Goal: Task Accomplishment & Management: Use online tool/utility

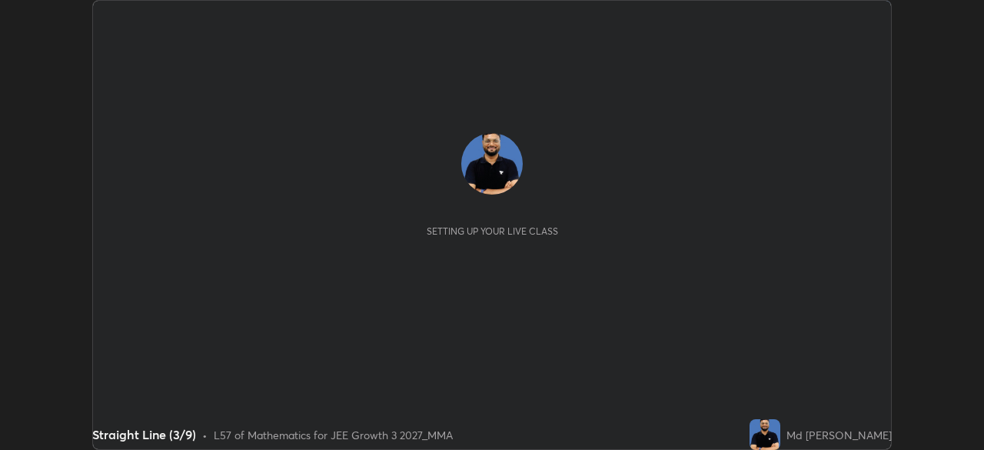
scroll to position [450, 983]
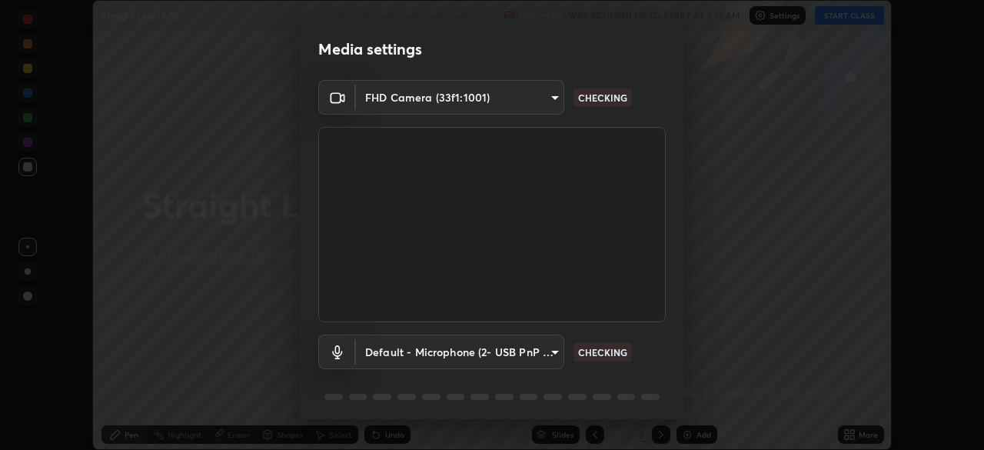
type input "f7d245abf0684c24fcfca86869c925f05e5e90ab47e824b3f573f0e27bb25b40"
type input "default"
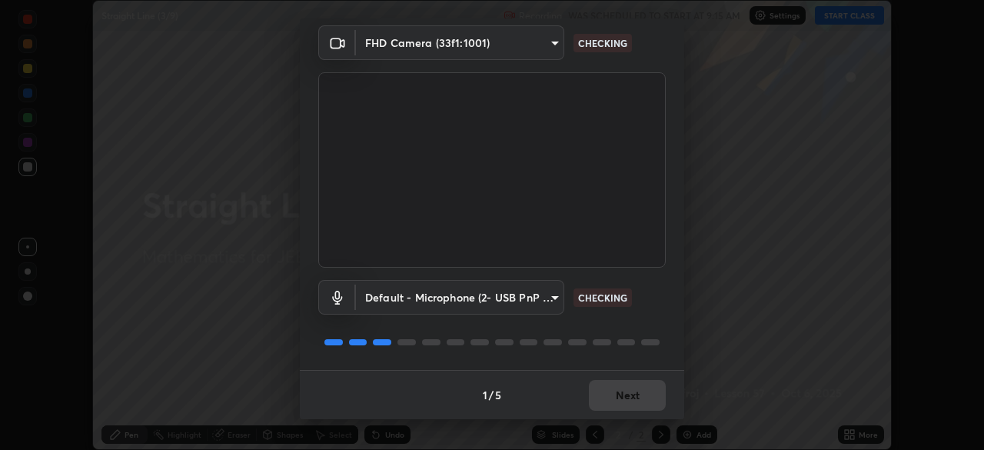
click at [653, 322] on div "Default - Microphone (2- USB PnP Sound Device) (08bb:2902) default CHECKING" at bounding box center [491, 318] width 347 height 102
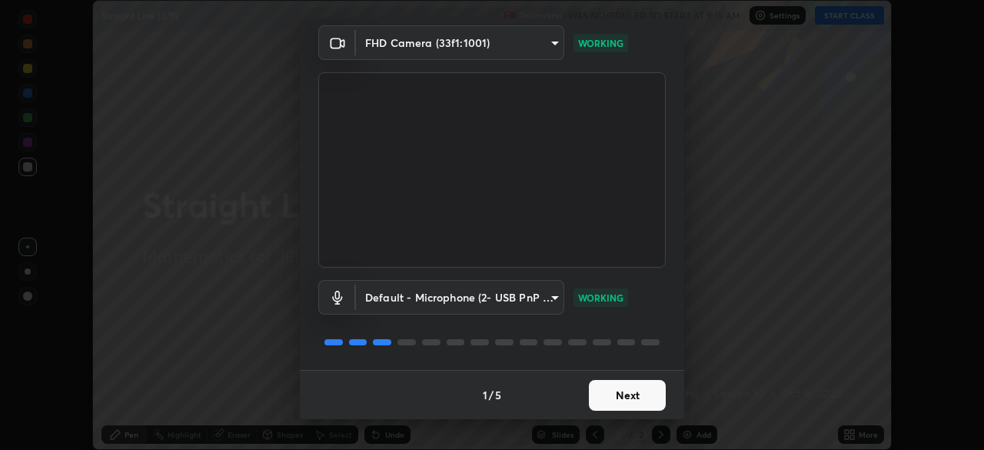
click at [647, 393] on button "Next" at bounding box center [627, 395] width 77 height 31
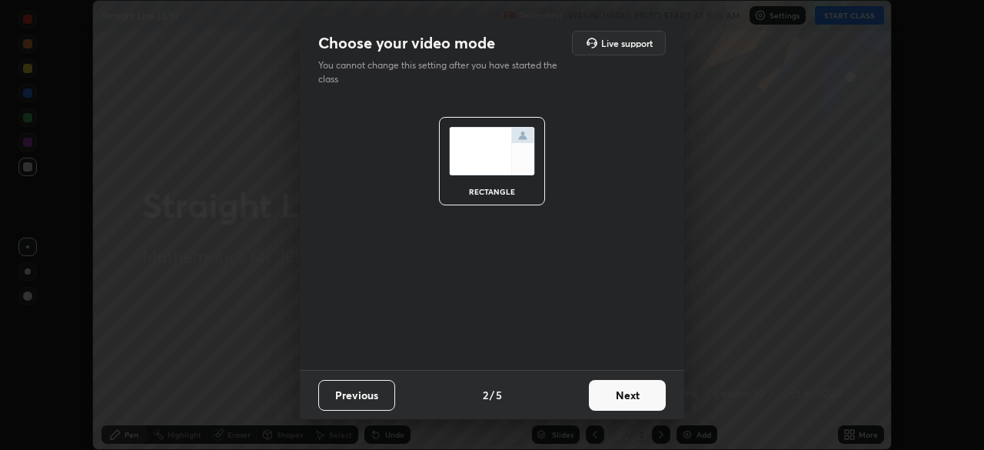
scroll to position [0, 0]
click at [647, 393] on button "Next" at bounding box center [627, 395] width 77 height 31
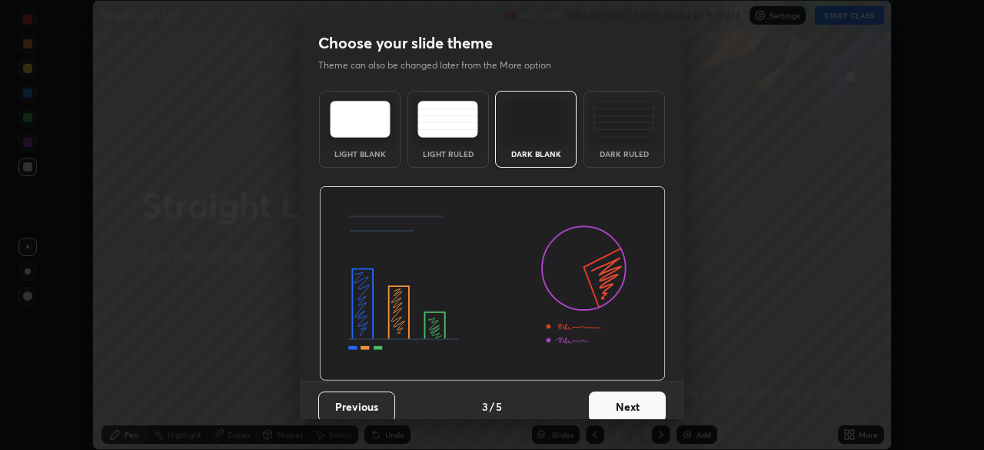
click at [649, 396] on button "Next" at bounding box center [627, 406] width 77 height 31
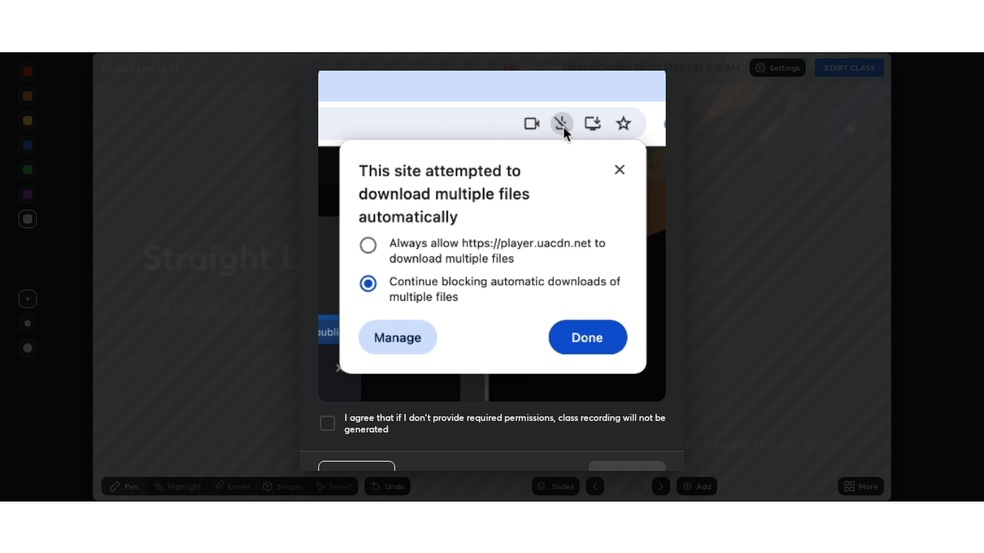
scroll to position [368, 0]
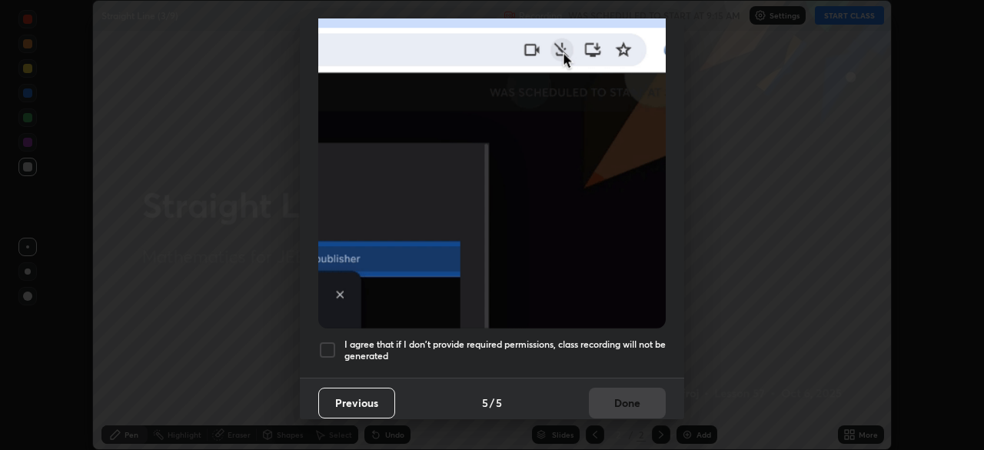
click at [627, 354] on h5 "I agree that if I don't provide required permissions, class recording will not …" at bounding box center [504, 350] width 321 height 24
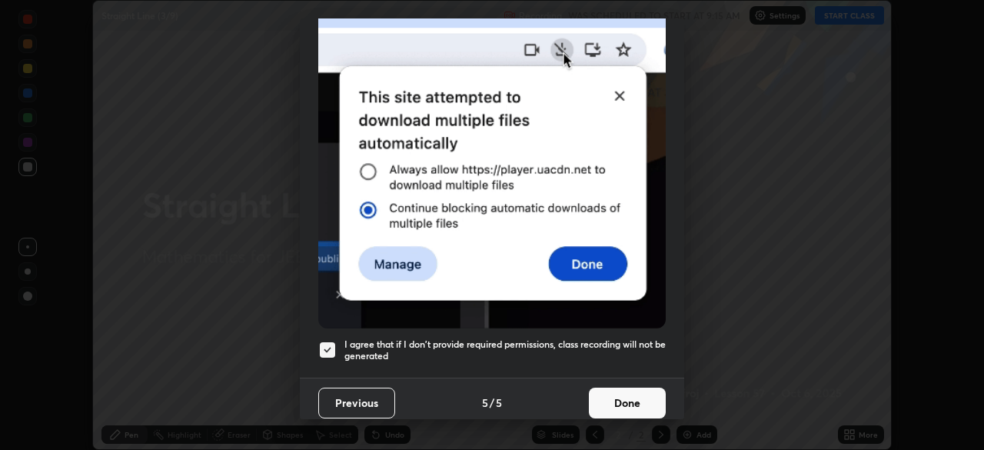
click at [642, 392] on button "Done" at bounding box center [627, 402] width 77 height 31
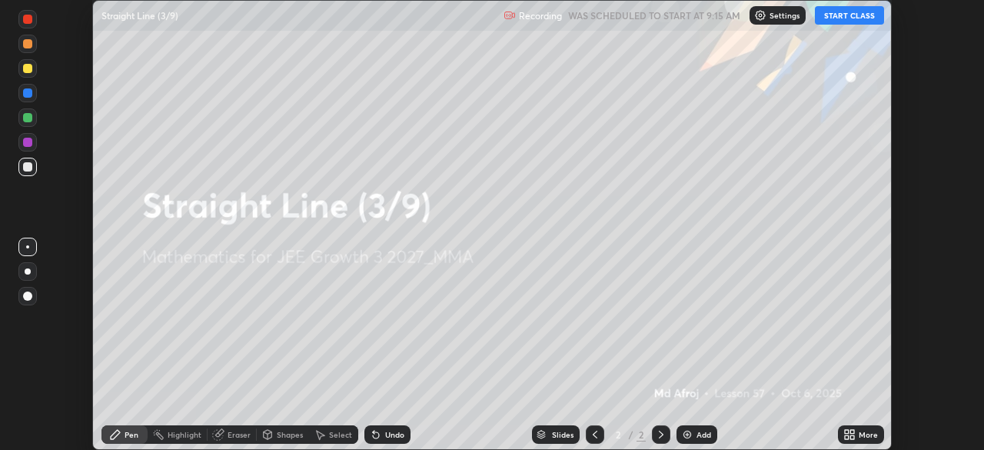
click at [858, 434] on div "More" at bounding box center [861, 434] width 46 height 18
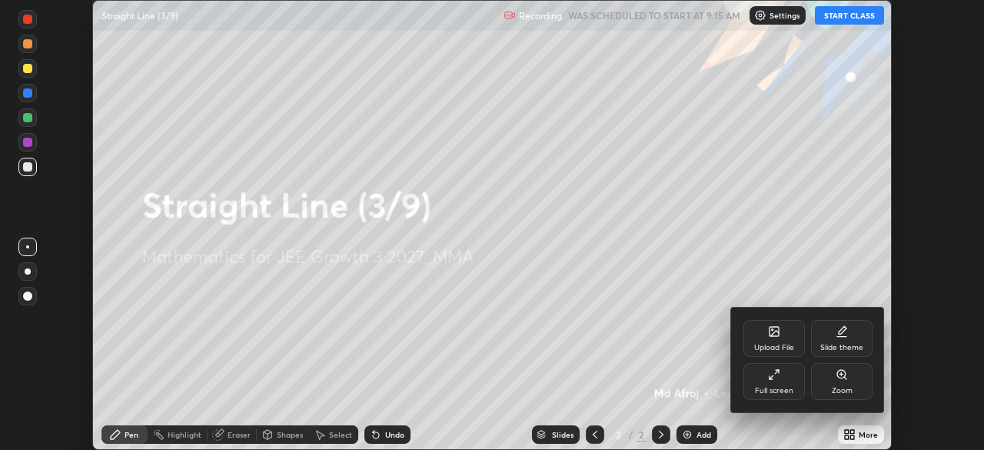
click at [790, 384] on div "Full screen" at bounding box center [773, 381] width 61 height 37
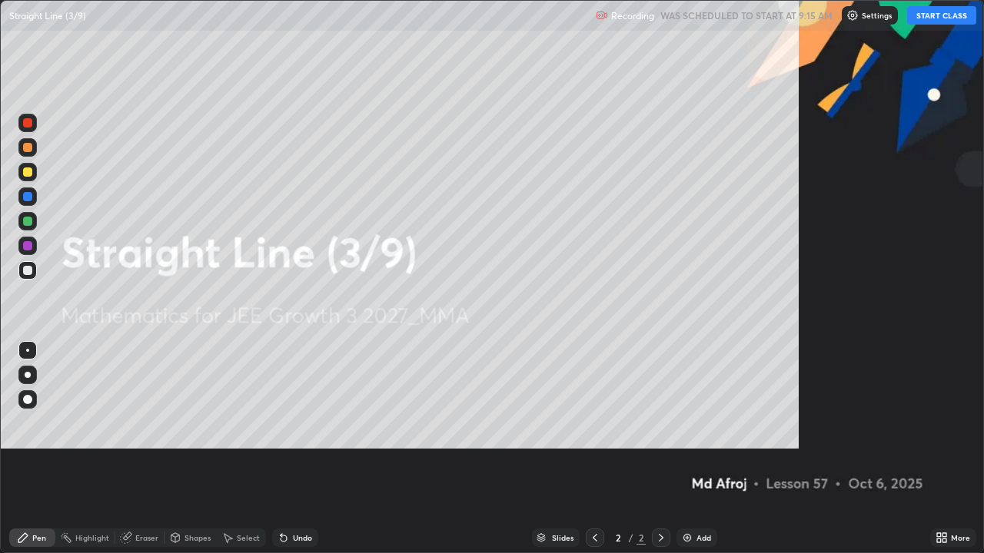
scroll to position [553, 984]
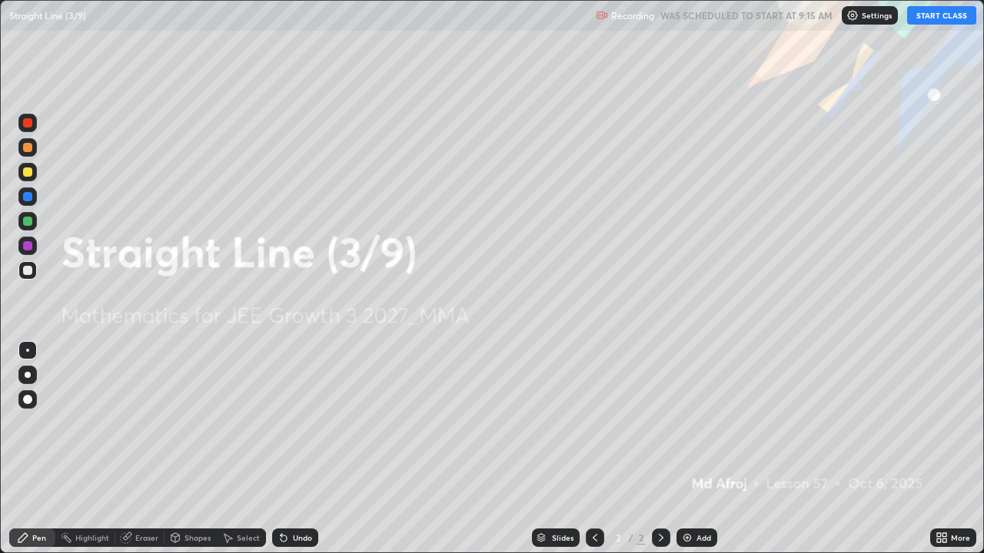
click at [925, 22] on button "START CLASS" at bounding box center [941, 15] width 69 height 18
click at [696, 449] on div "Add" at bounding box center [703, 538] width 15 height 8
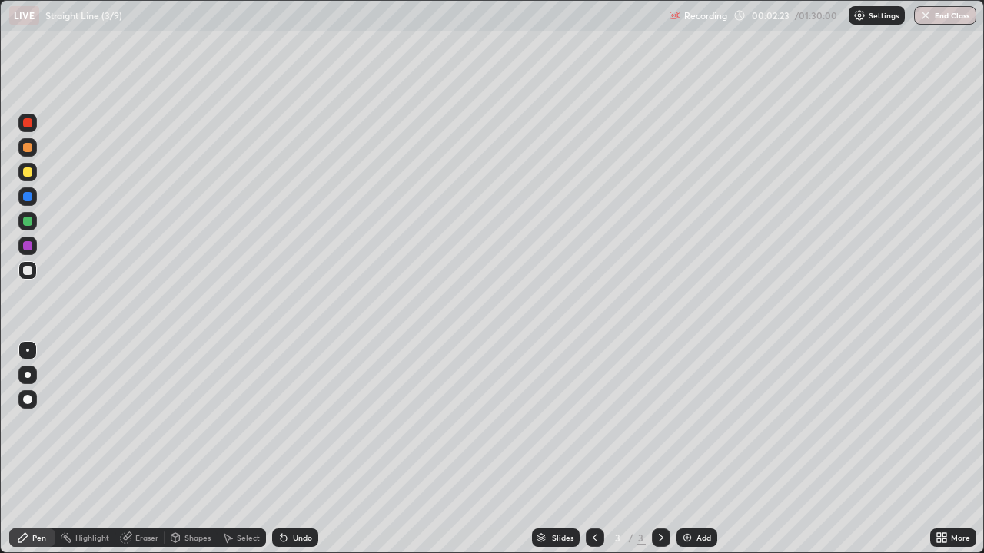
click at [31, 127] on div at bounding box center [27, 123] width 18 height 18
click at [30, 267] on div at bounding box center [27, 270] width 9 height 9
click at [692, 449] on div "Add" at bounding box center [696, 538] width 41 height 18
click at [281, 449] on icon at bounding box center [284, 539] width 6 height 6
click at [593, 449] on icon at bounding box center [595, 538] width 12 height 12
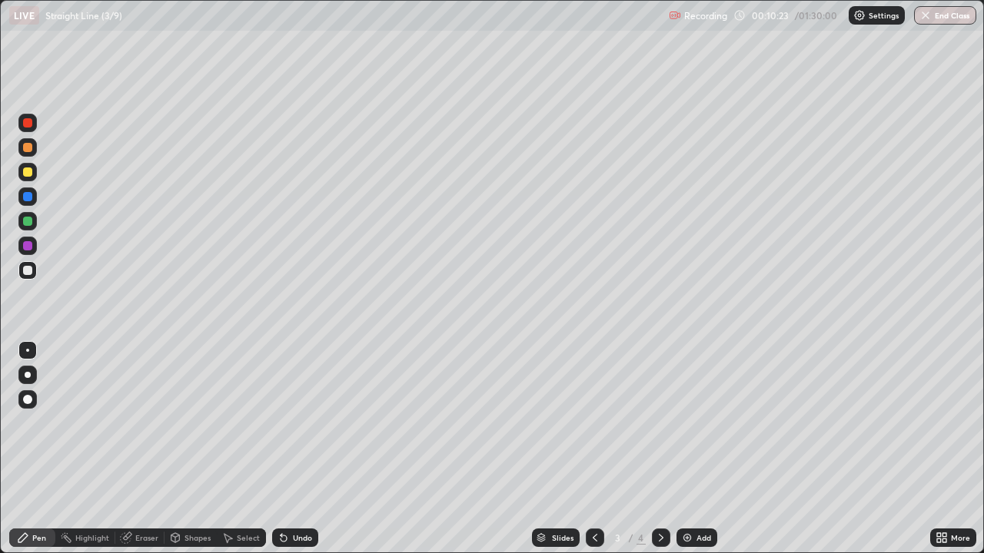
click at [660, 449] on icon at bounding box center [661, 538] width 12 height 12
click at [293, 449] on div "Undo" at bounding box center [302, 538] width 19 height 8
click at [291, 449] on div "Undo" at bounding box center [295, 538] width 46 height 18
click at [293, 449] on div "Undo" at bounding box center [302, 538] width 19 height 8
click at [291, 449] on div "Undo" at bounding box center [295, 538] width 46 height 18
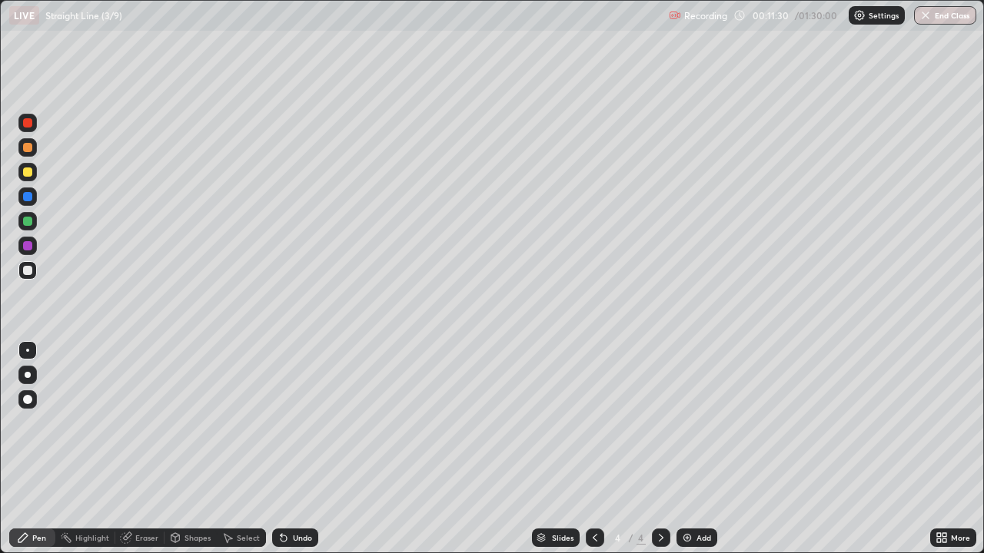
click at [293, 449] on div "Undo" at bounding box center [302, 538] width 19 height 8
click at [291, 449] on div "Undo" at bounding box center [295, 538] width 46 height 18
click at [290, 449] on div "Undo" at bounding box center [295, 538] width 46 height 18
click at [293, 449] on div "Undo" at bounding box center [302, 538] width 19 height 8
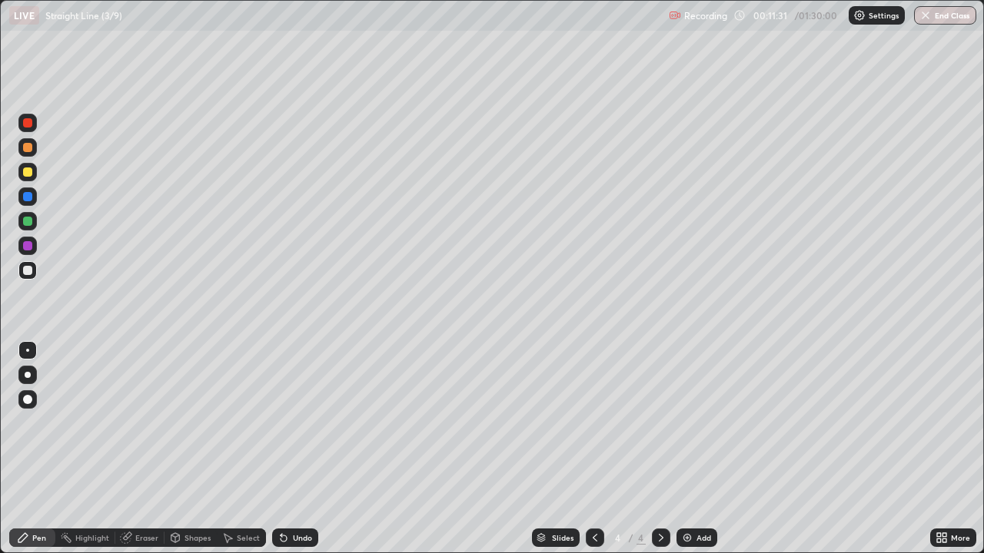
click at [293, 449] on div "Undo" at bounding box center [302, 538] width 19 height 8
click at [287, 449] on icon at bounding box center [283, 538] width 12 height 12
click at [287, 449] on div "Undo" at bounding box center [295, 538] width 46 height 18
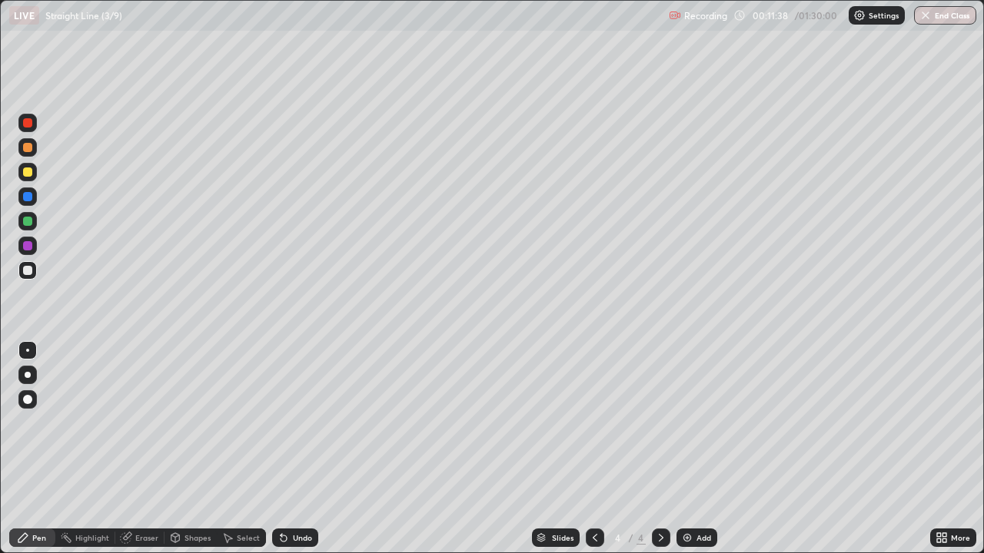
click at [593, 449] on icon at bounding box center [595, 538] width 12 height 12
click at [659, 449] on div at bounding box center [661, 538] width 18 height 18
click at [692, 449] on div "Add" at bounding box center [696, 538] width 41 height 18
click at [586, 449] on div at bounding box center [595, 538] width 18 height 31
click at [575, 449] on div "Slides" at bounding box center [556, 538] width 48 height 18
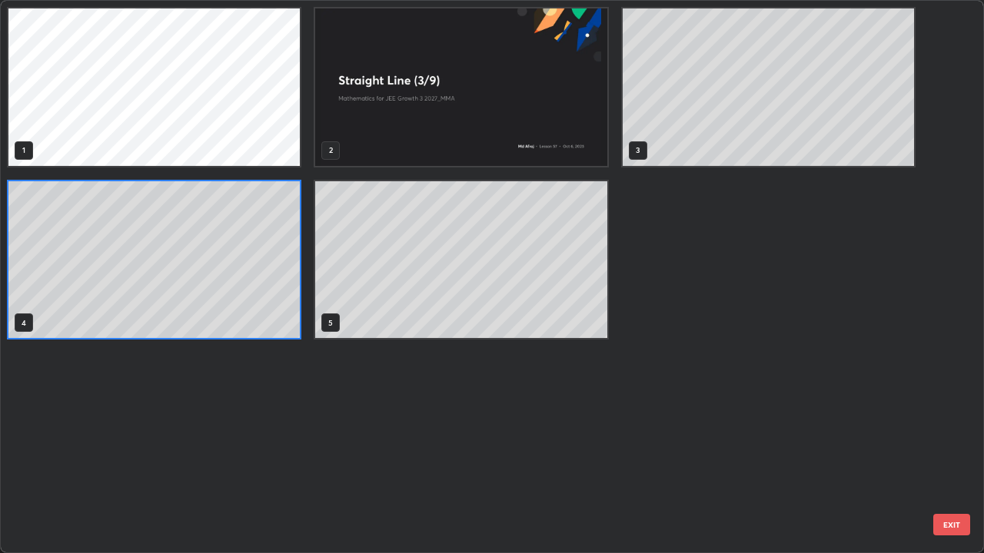
scroll to position [547, 975]
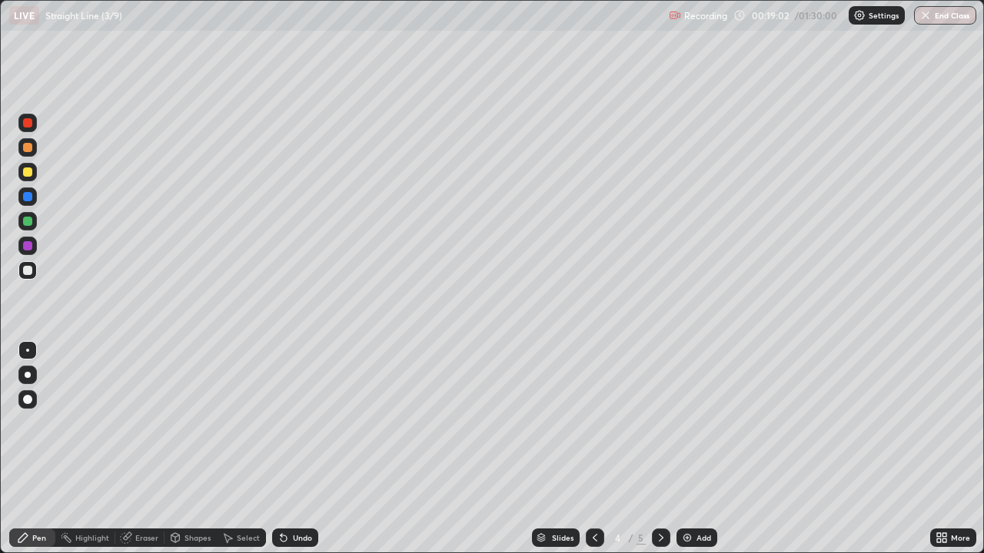
click at [660, 449] on icon at bounding box center [661, 538] width 5 height 8
click at [297, 449] on div "Undo" at bounding box center [302, 538] width 19 height 8
click at [294, 449] on div "Undo" at bounding box center [302, 538] width 19 height 8
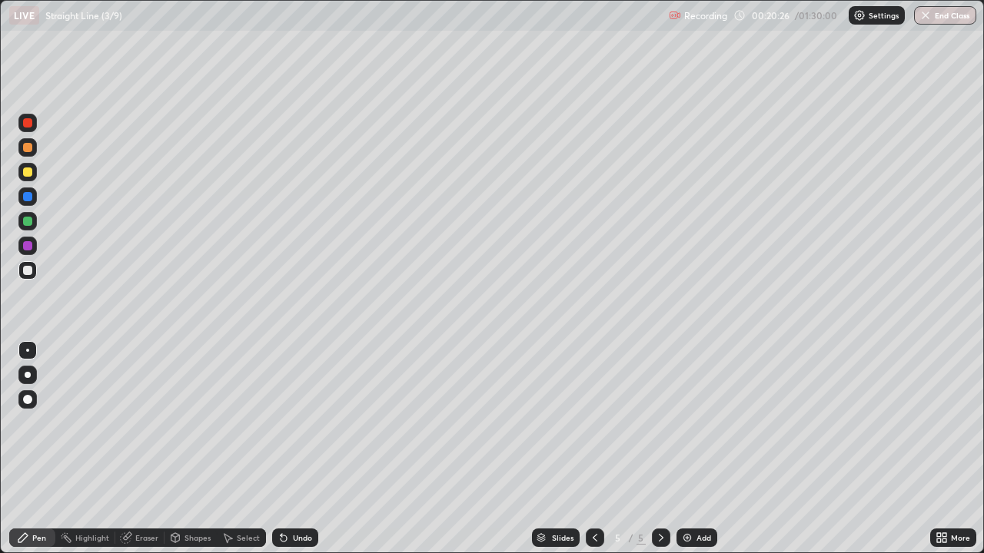
click at [296, 449] on div "Undo" at bounding box center [302, 538] width 19 height 8
click at [704, 449] on div "Add" at bounding box center [703, 538] width 15 height 8
click at [29, 178] on div at bounding box center [27, 172] width 18 height 18
click at [25, 243] on div at bounding box center [27, 245] width 9 height 9
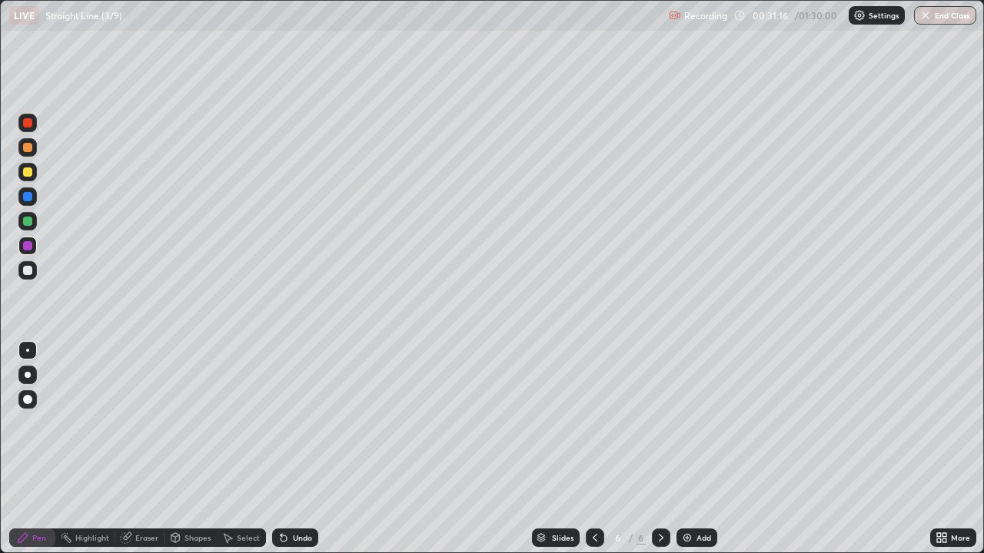
click at [28, 169] on div at bounding box center [27, 172] width 9 height 9
click at [688, 449] on img at bounding box center [687, 538] width 12 height 12
click at [281, 449] on icon at bounding box center [284, 539] width 6 height 6
click at [281, 449] on icon at bounding box center [282, 535] width 2 height 2
click at [594, 449] on icon at bounding box center [595, 538] width 12 height 12
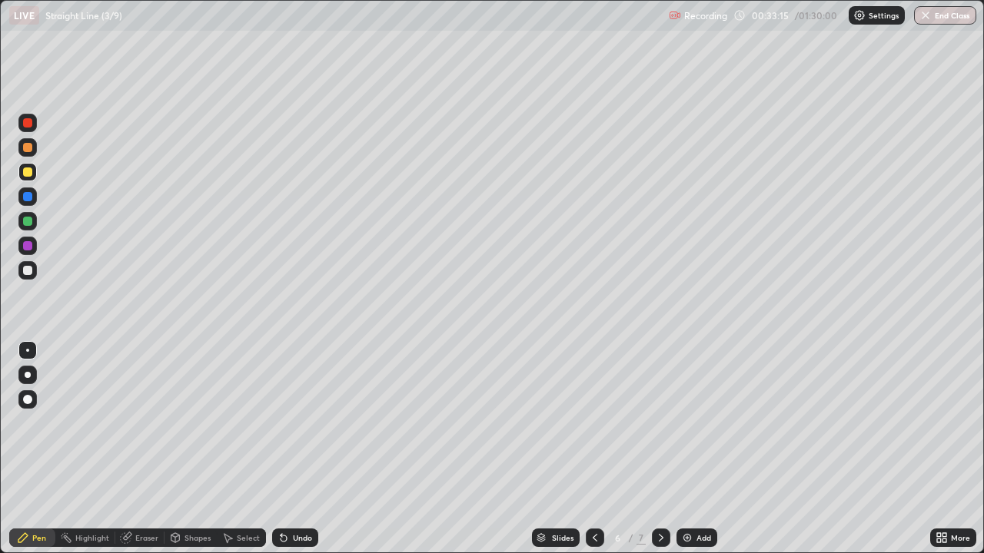
click at [659, 449] on icon at bounding box center [661, 538] width 12 height 12
click at [295, 449] on div "Undo" at bounding box center [302, 538] width 19 height 8
click at [287, 449] on div "Undo" at bounding box center [295, 538] width 46 height 18
click at [296, 449] on div "Undo" at bounding box center [302, 538] width 19 height 8
click at [134, 449] on div "Eraser" at bounding box center [139, 538] width 49 height 18
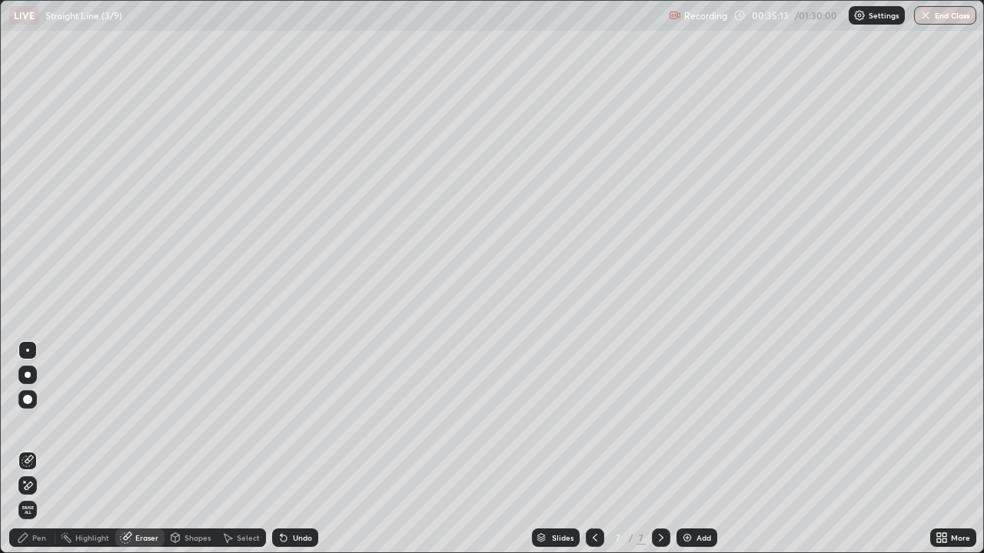
click at [42, 449] on div "Pen" at bounding box center [39, 538] width 14 height 8
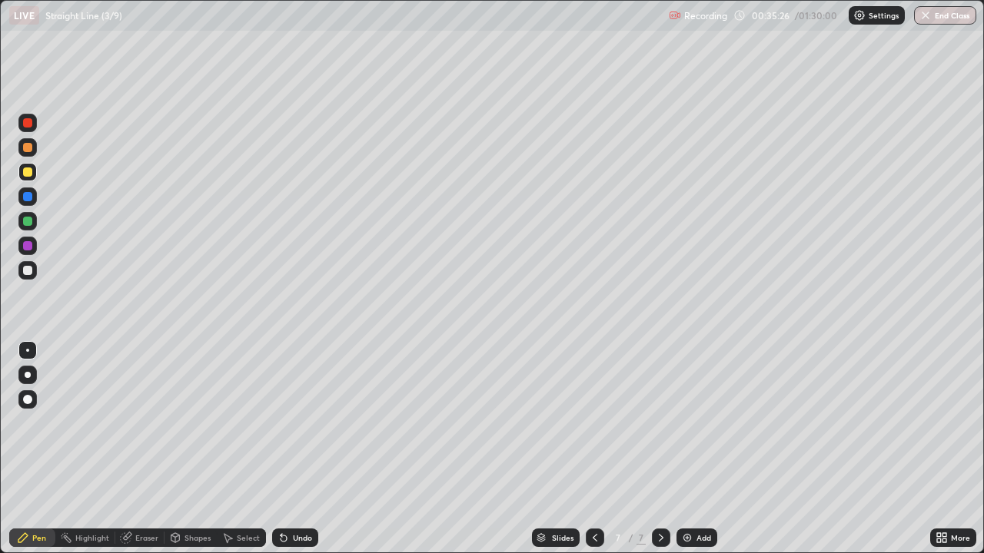
click at [134, 449] on div "Eraser" at bounding box center [139, 538] width 49 height 18
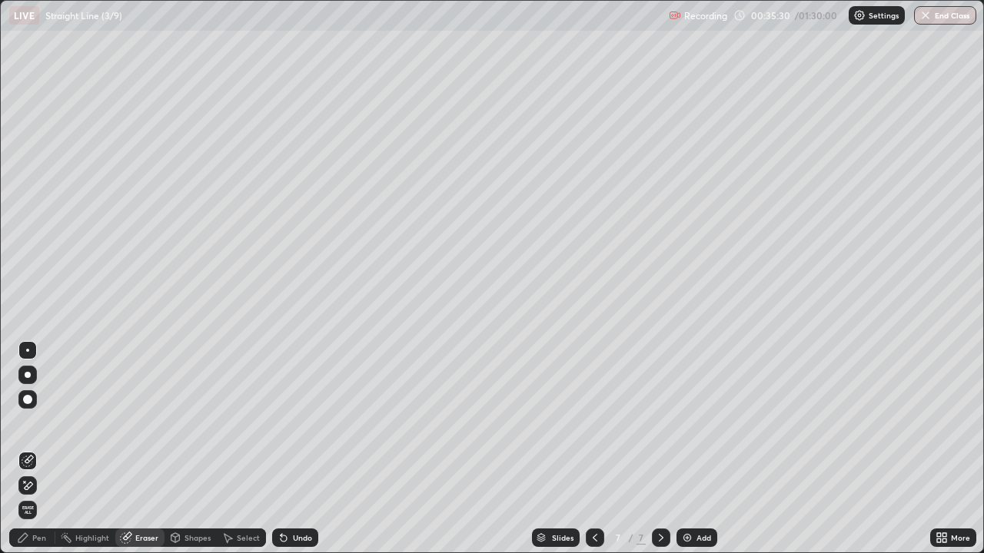
click at [38, 449] on div "Pen" at bounding box center [32, 538] width 46 height 18
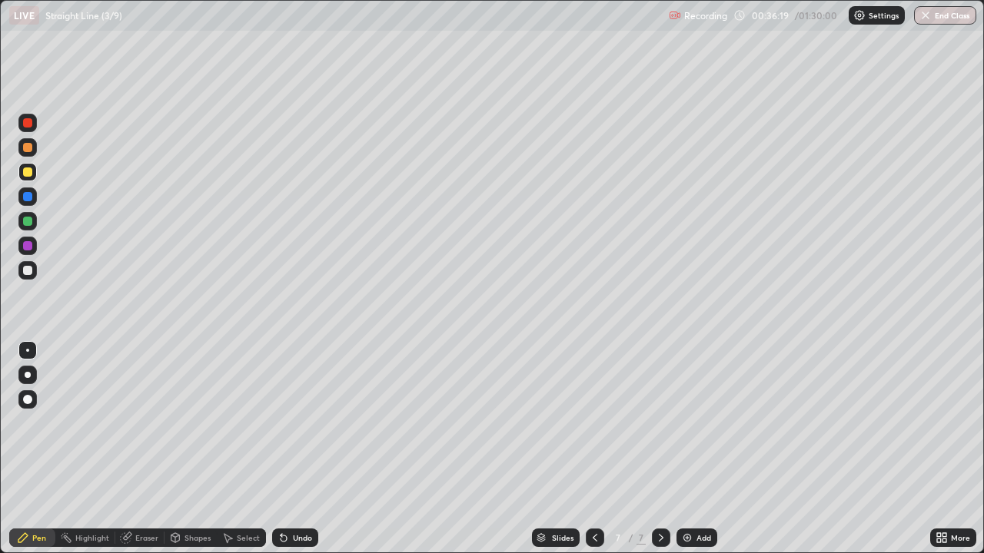
click at [593, 449] on icon at bounding box center [595, 538] width 12 height 12
click at [658, 449] on icon at bounding box center [661, 538] width 12 height 12
click at [593, 449] on icon at bounding box center [595, 538] width 12 height 12
click at [656, 449] on icon at bounding box center [661, 538] width 12 height 12
click at [131, 449] on icon at bounding box center [126, 538] width 12 height 12
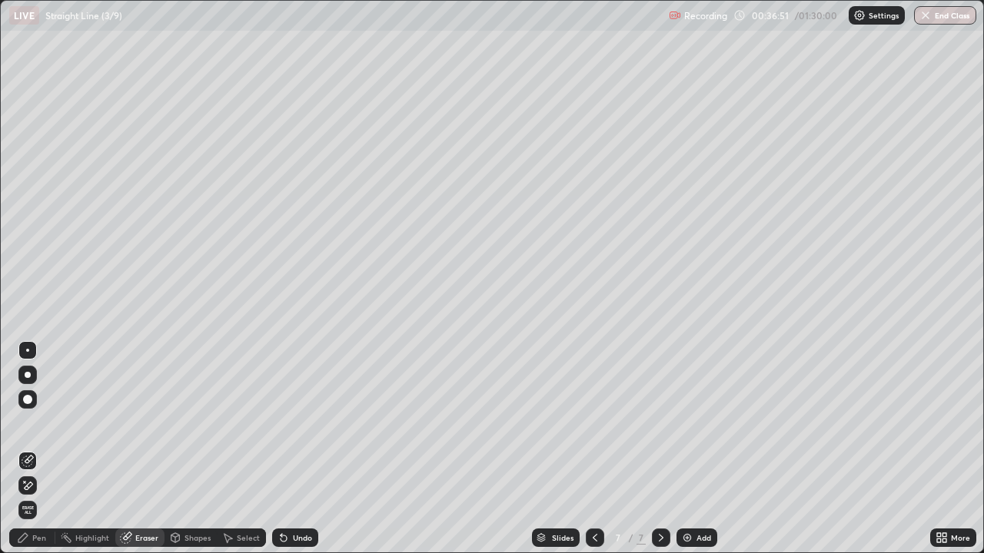
click at [36, 449] on div "Pen" at bounding box center [39, 538] width 14 height 8
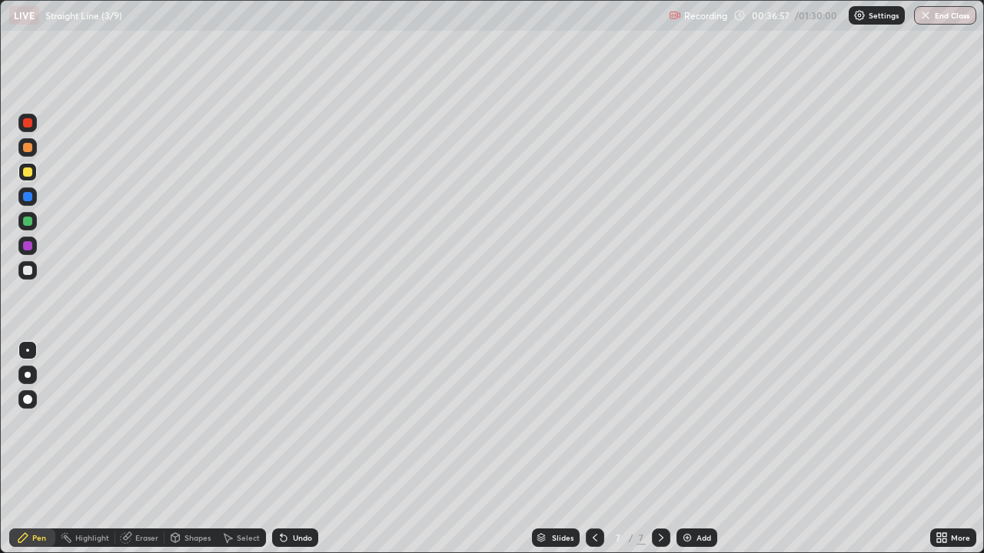
click at [593, 449] on icon at bounding box center [595, 538] width 12 height 12
click at [659, 449] on icon at bounding box center [661, 538] width 12 height 12
click at [696, 449] on div "Add" at bounding box center [703, 538] width 15 height 8
click at [25, 267] on div at bounding box center [27, 270] width 9 height 9
click at [593, 449] on icon at bounding box center [595, 538] width 12 height 12
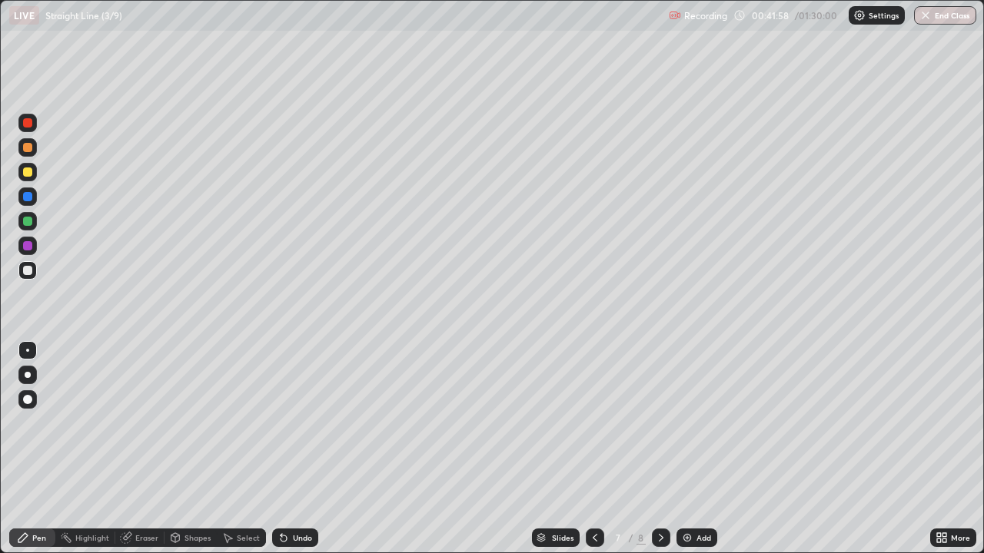
click at [593, 449] on icon at bounding box center [595, 538] width 12 height 12
click at [594, 449] on icon at bounding box center [595, 538] width 12 height 12
click at [659, 449] on icon at bounding box center [661, 538] width 12 height 12
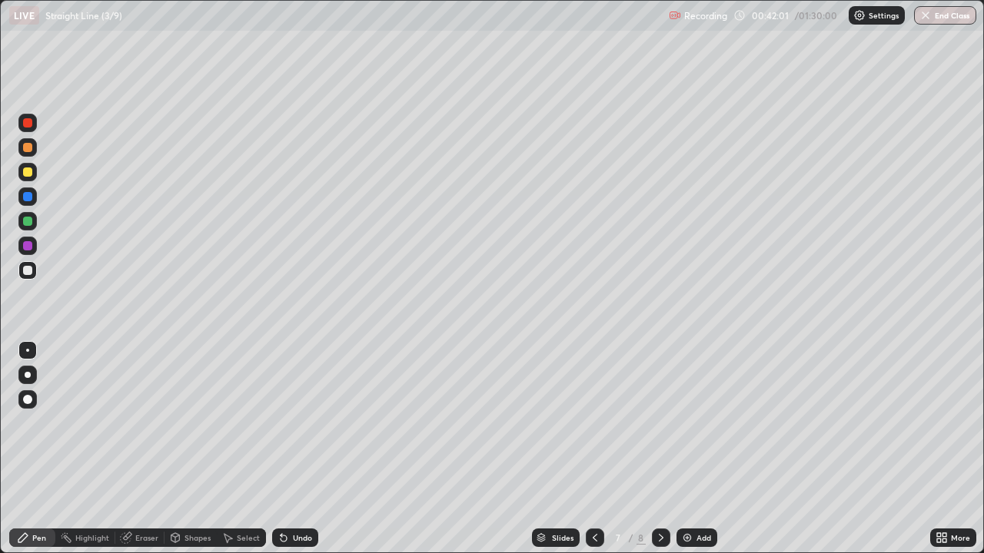
click at [659, 449] on icon at bounding box center [661, 538] width 12 height 12
click at [655, 449] on icon at bounding box center [661, 538] width 12 height 12
click at [294, 449] on div "Undo" at bounding box center [302, 538] width 19 height 8
click at [297, 449] on div "Undo" at bounding box center [302, 538] width 19 height 8
click at [287, 449] on icon at bounding box center [283, 538] width 12 height 12
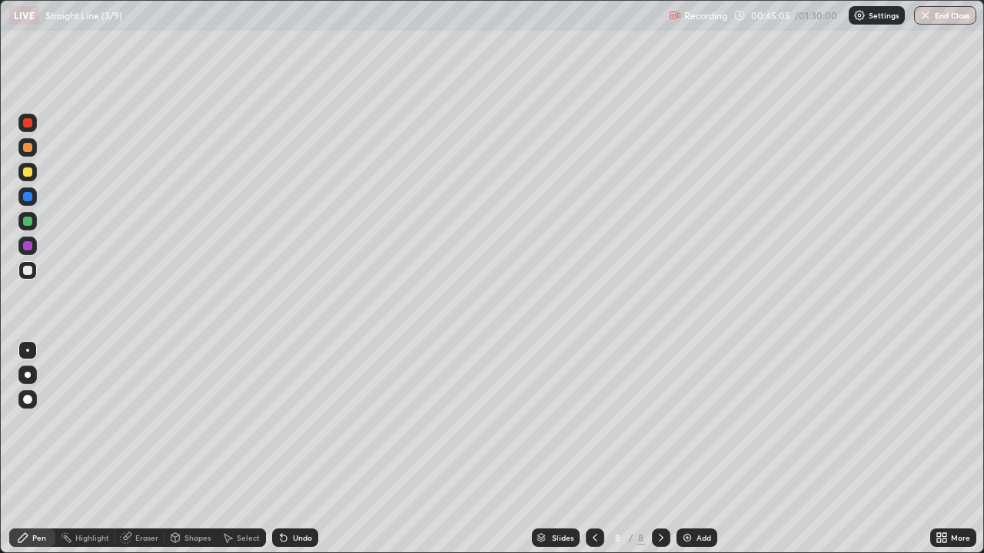
click at [31, 221] on div at bounding box center [27, 221] width 9 height 9
click at [304, 449] on div "Undo" at bounding box center [295, 538] width 46 height 18
click at [299, 449] on div "Undo" at bounding box center [295, 538] width 46 height 18
click at [291, 449] on div "Undo" at bounding box center [295, 538] width 46 height 18
click at [692, 449] on div "Add" at bounding box center [696, 538] width 41 height 18
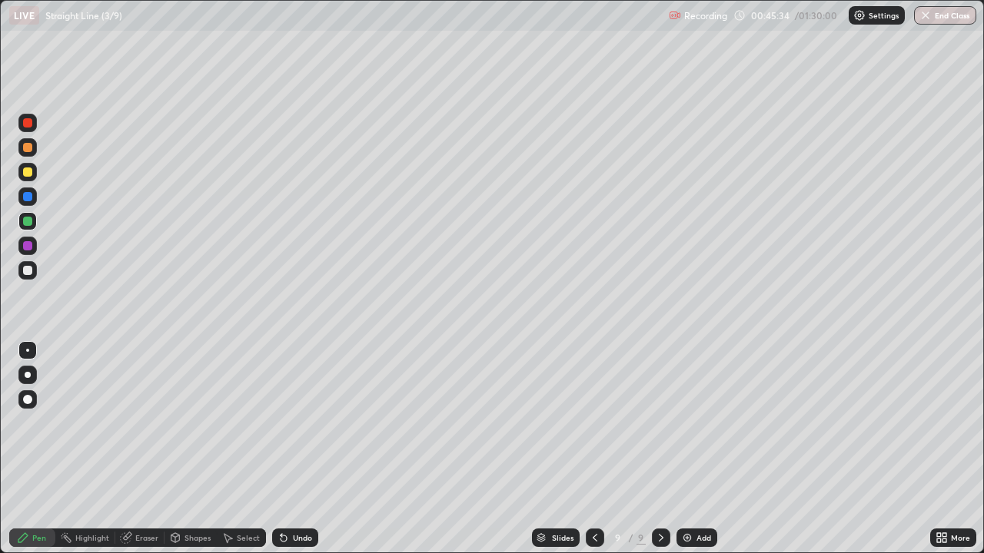
click at [28, 271] on div at bounding box center [27, 270] width 9 height 9
click at [29, 221] on div at bounding box center [27, 221] width 9 height 9
click at [29, 200] on div at bounding box center [27, 196] width 9 height 9
click at [31, 221] on div at bounding box center [27, 221] width 9 height 9
click at [36, 249] on div at bounding box center [27, 246] width 18 height 18
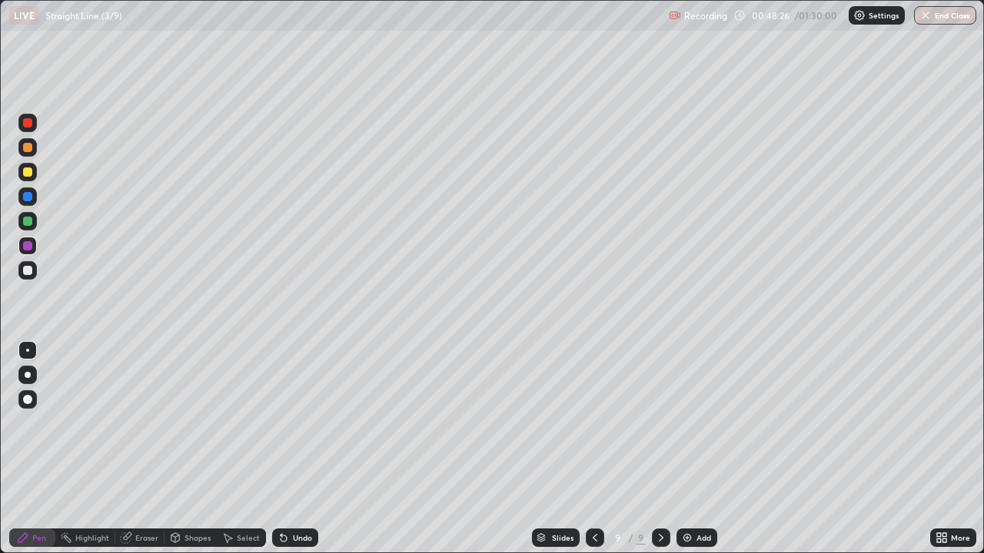
click at [295, 449] on div "Undo" at bounding box center [302, 538] width 19 height 8
click at [305, 449] on div "Undo" at bounding box center [302, 538] width 19 height 8
click at [307, 449] on div "Undo" at bounding box center [302, 538] width 19 height 8
click at [297, 449] on div "Undo" at bounding box center [302, 538] width 19 height 8
click at [298, 449] on div "Undo" at bounding box center [295, 538] width 46 height 18
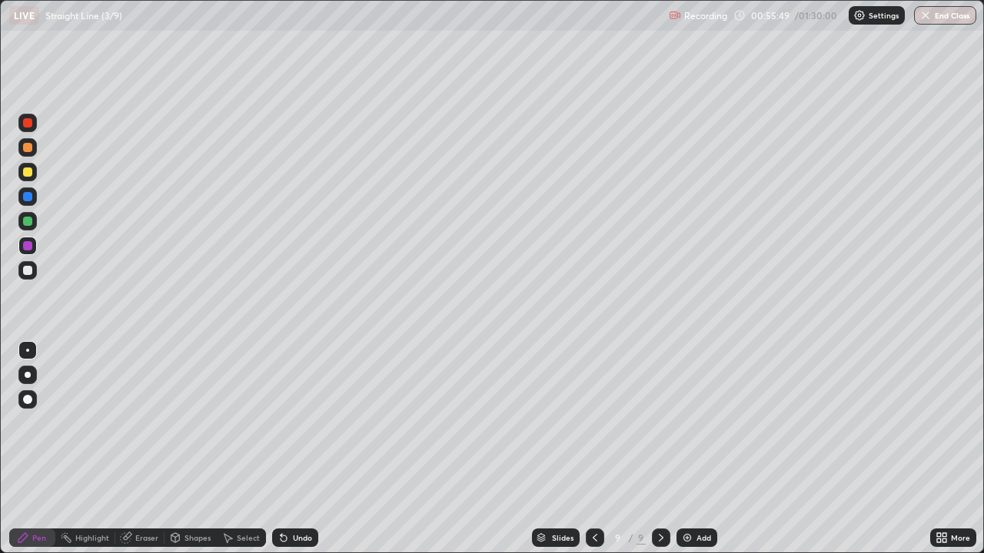
click at [298, 449] on div "Undo" at bounding box center [295, 538] width 46 height 18
click at [297, 449] on div "Undo" at bounding box center [302, 538] width 19 height 8
click at [592, 449] on icon at bounding box center [595, 538] width 12 height 12
click at [659, 449] on icon at bounding box center [661, 538] width 12 height 12
click at [693, 449] on div "Add" at bounding box center [696, 538] width 41 height 18
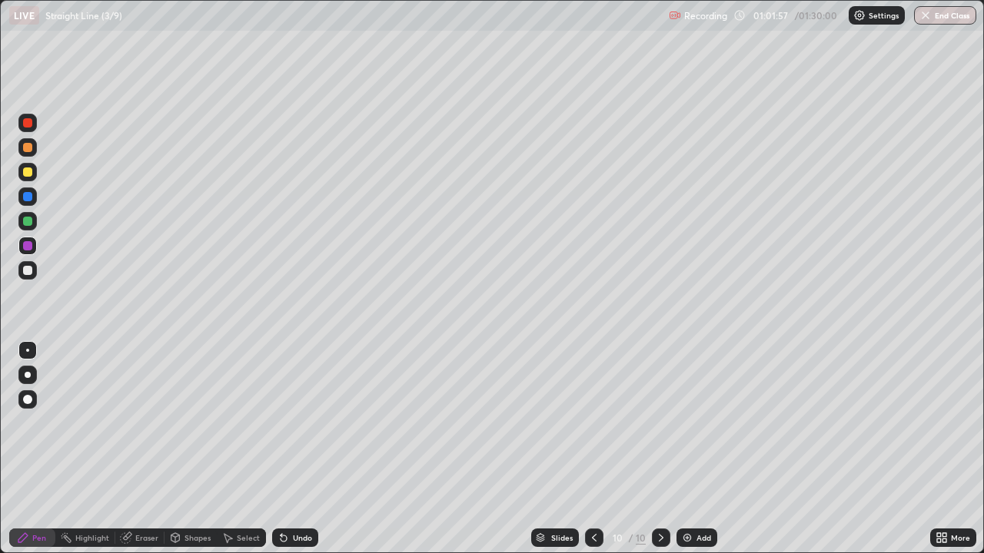
click at [30, 120] on div at bounding box center [27, 122] width 9 height 9
click at [27, 267] on div at bounding box center [27, 270] width 9 height 9
click at [293, 449] on div "Undo" at bounding box center [302, 538] width 19 height 8
click at [287, 449] on icon at bounding box center [283, 538] width 12 height 12
click at [282, 449] on icon at bounding box center [284, 539] width 6 height 6
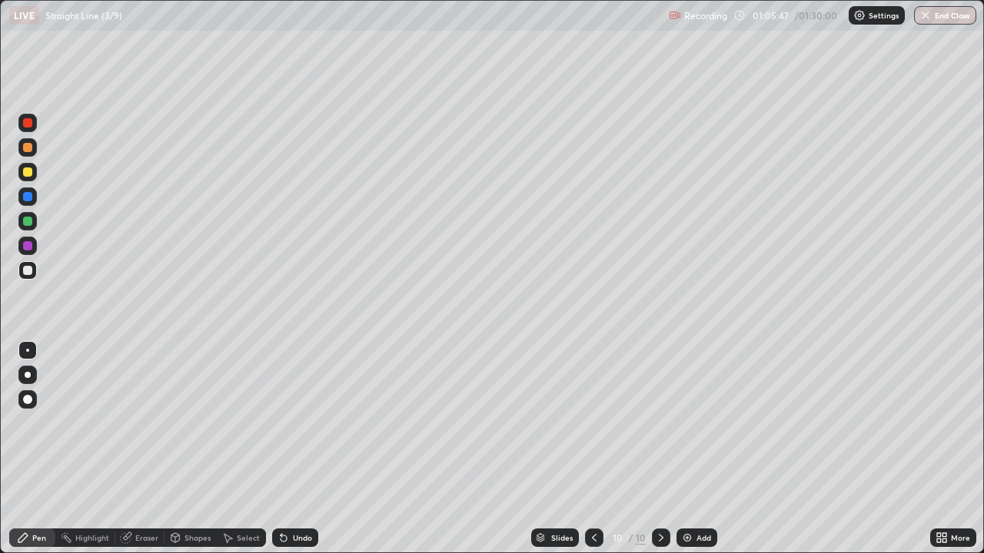
click at [282, 449] on icon at bounding box center [284, 539] width 6 height 6
click at [281, 449] on icon at bounding box center [284, 539] width 6 height 6
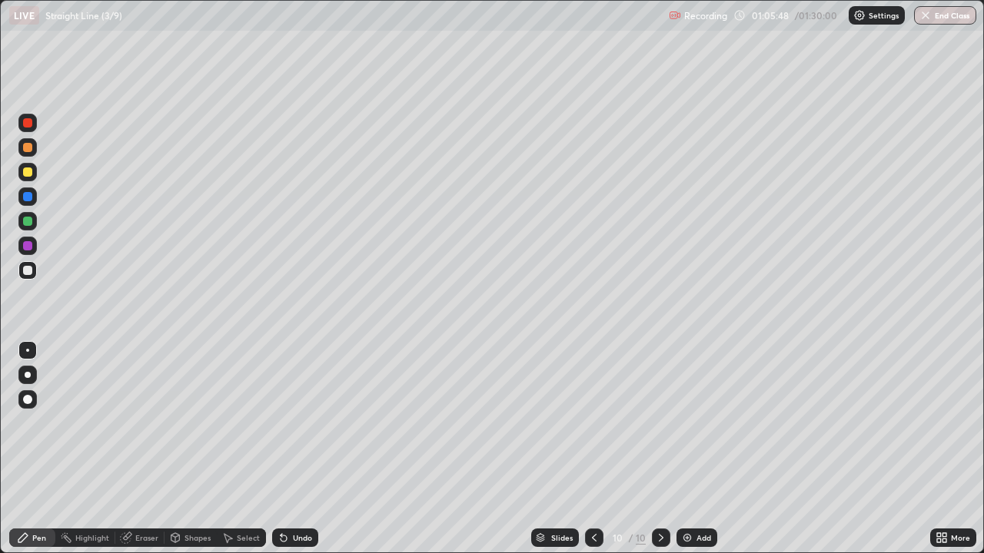
click at [281, 449] on icon at bounding box center [284, 539] width 6 height 6
click at [700, 449] on div "Add" at bounding box center [703, 538] width 15 height 8
click at [32, 178] on div at bounding box center [27, 172] width 18 height 18
click at [295, 449] on div "Undo" at bounding box center [302, 538] width 19 height 8
click at [302, 449] on div "Undo" at bounding box center [302, 538] width 19 height 8
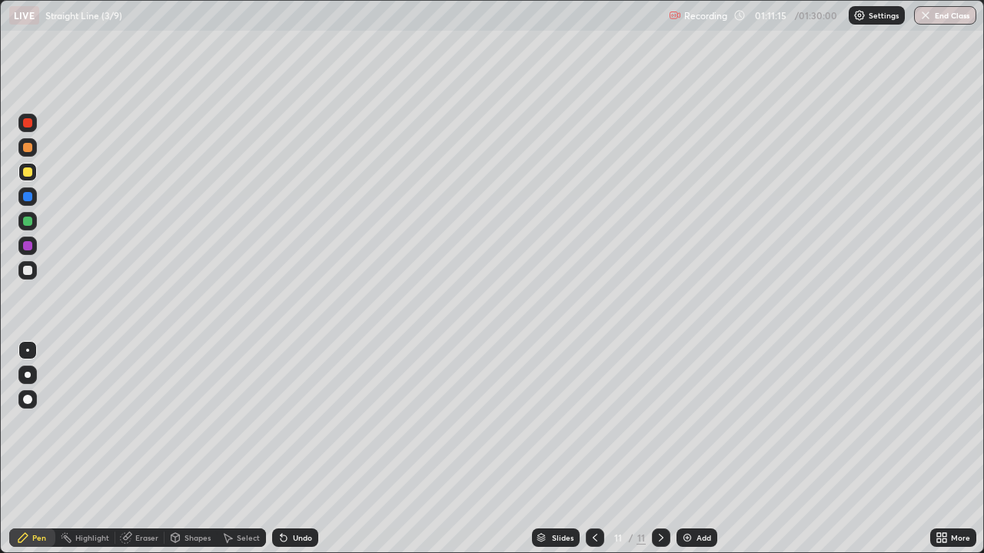
click at [302, 449] on div "Undo" at bounding box center [302, 538] width 19 height 8
click at [297, 449] on div "Undo" at bounding box center [302, 538] width 19 height 8
click at [25, 248] on div at bounding box center [27, 245] width 9 height 9
click at [575, 449] on div "Slides" at bounding box center [556, 538] width 48 height 18
click at [652, 449] on div at bounding box center [661, 538] width 18 height 18
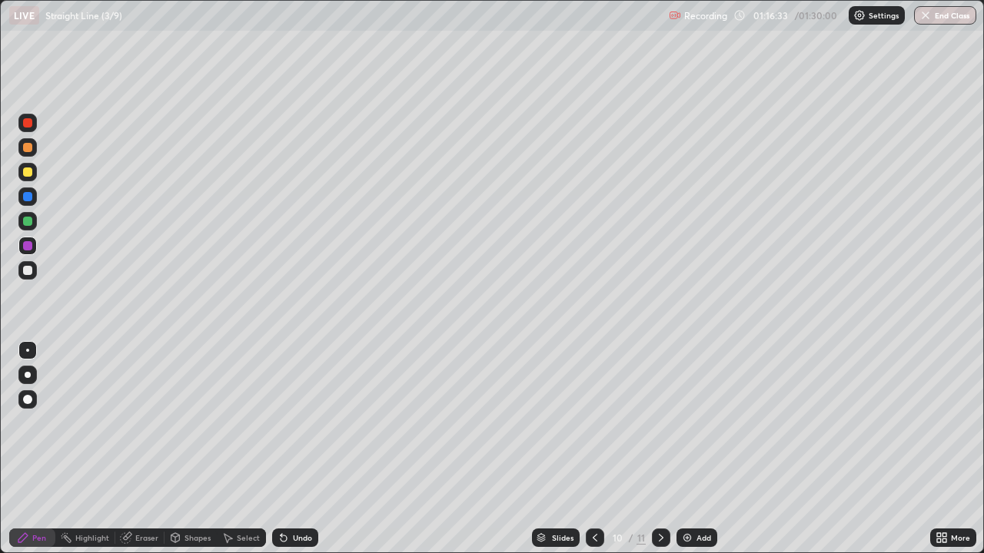
click at [652, 449] on div at bounding box center [661, 538] width 18 height 18
click at [653, 449] on div at bounding box center [661, 538] width 18 height 18
click at [655, 449] on icon at bounding box center [661, 538] width 12 height 12
click at [685, 449] on img at bounding box center [687, 538] width 12 height 12
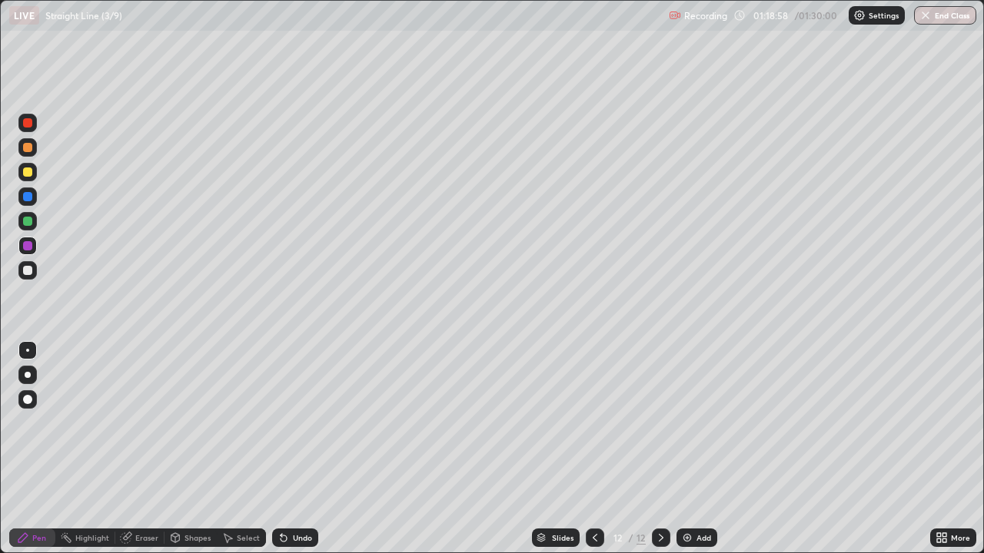
click at [594, 449] on icon at bounding box center [595, 538] width 12 height 12
click at [659, 449] on icon at bounding box center [661, 538] width 12 height 12
click at [593, 449] on icon at bounding box center [595, 538] width 12 height 12
click at [657, 449] on icon at bounding box center [661, 538] width 12 height 12
click at [287, 449] on div "Undo" at bounding box center [295, 538] width 46 height 18
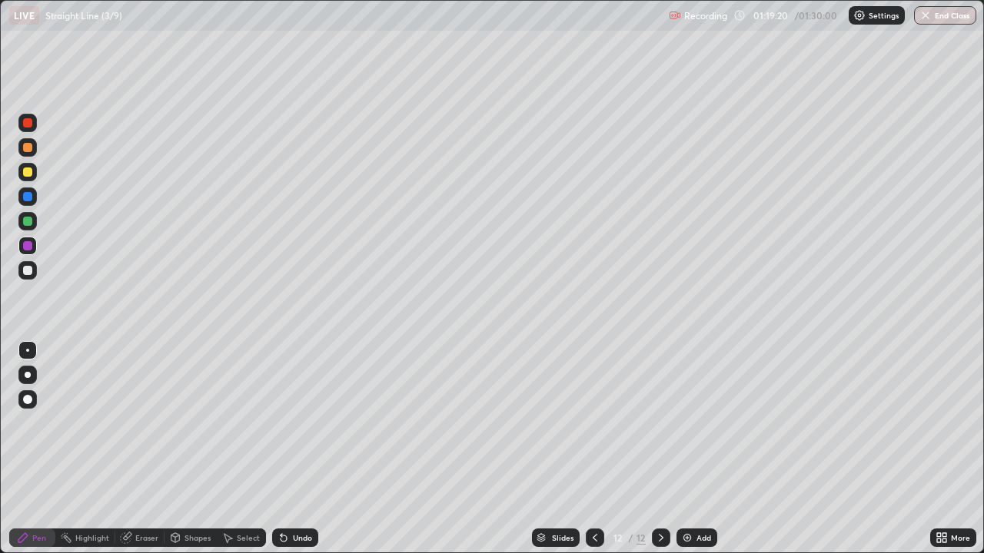
click at [287, 449] on div "Undo" at bounding box center [295, 538] width 46 height 18
click at [142, 449] on div "Eraser" at bounding box center [146, 538] width 23 height 8
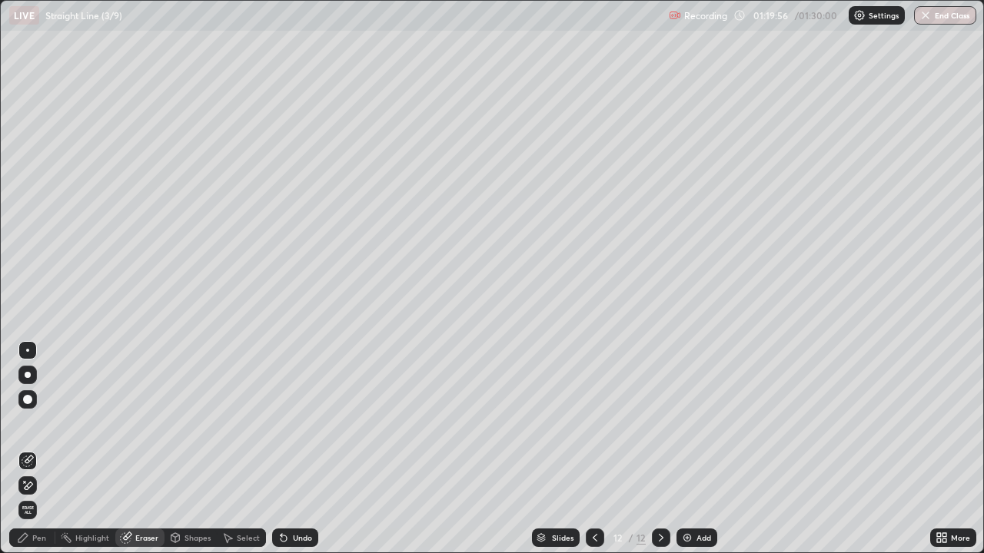
click at [30, 449] on div "Pen" at bounding box center [32, 538] width 46 height 18
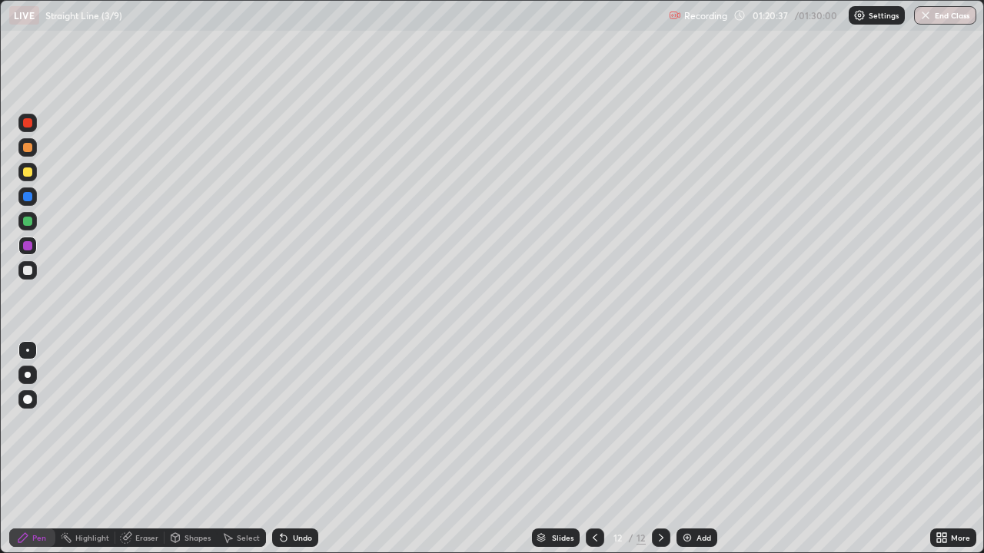
click at [596, 449] on icon at bounding box center [595, 538] width 12 height 12
click at [661, 449] on icon at bounding box center [661, 538] width 12 height 12
click at [933, 15] on button "End Class" at bounding box center [945, 15] width 61 height 18
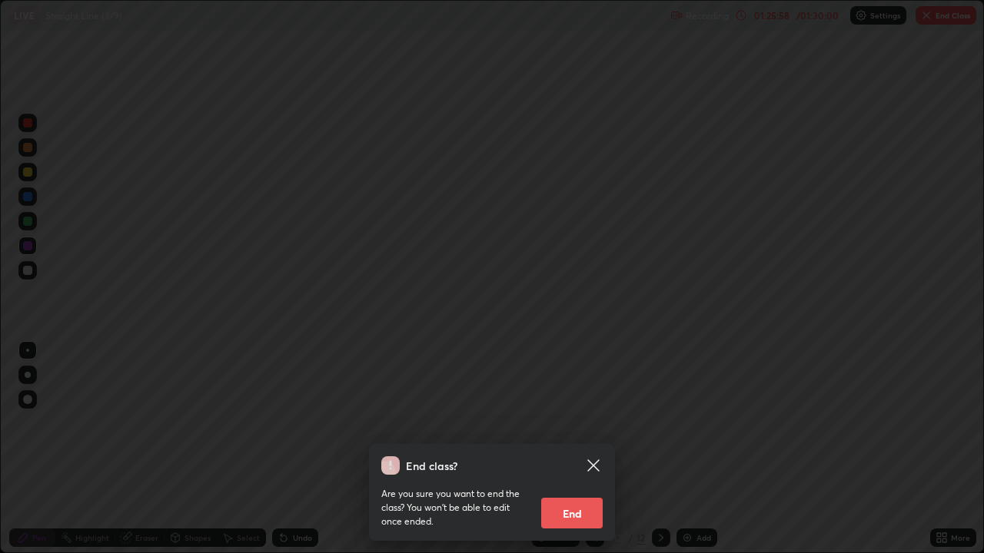
click at [577, 449] on button "End" at bounding box center [571, 513] width 61 height 31
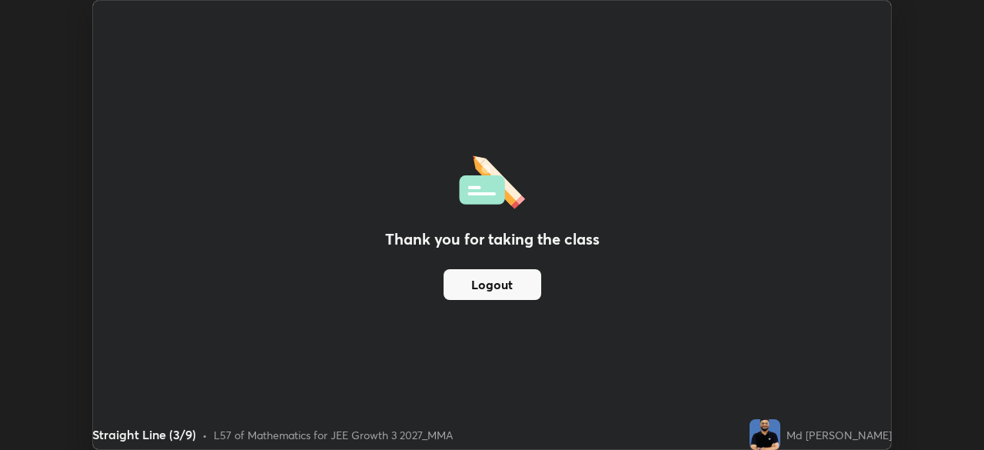
scroll to position [76406, 75872]
